Goal: Information Seeking & Learning: Check status

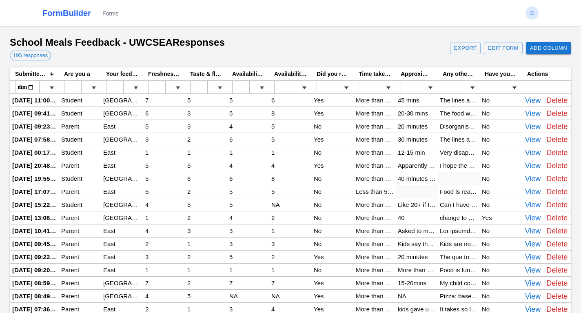
click at [420, 163] on div "Apparently too long to wait in the break time. My son didn’t get any lunch for …" at bounding box center [417, 165] width 42 height 13
click at [420, 165] on div "Apparently too long to wait in the break time. My son didn’t get any lunch for …" at bounding box center [417, 165] width 42 height 13
click at [358, 196] on div "Less than 5 min" at bounding box center [375, 191] width 42 height 13
click at [331, 196] on div "No" at bounding box center [333, 191] width 42 height 13
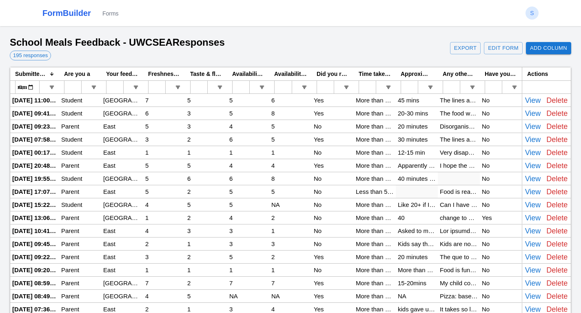
click at [363, 34] on div "School Meals Feedback - UWCSEA Responses 195 responses Export Edit Form Add Col…" at bounding box center [290, 182] width 581 height 313
